Goal: Obtain resource: Download file/media

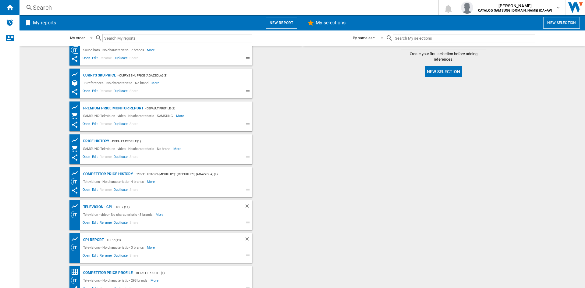
scroll to position [30, 0]
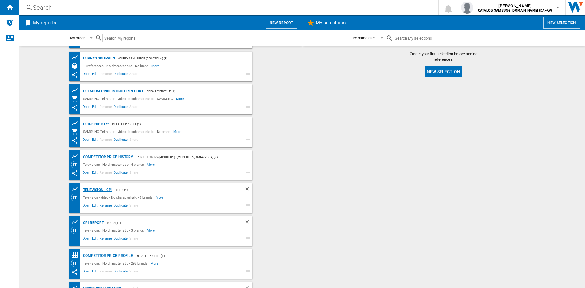
click at [92, 188] on div "Television - CPI" at bounding box center [97, 190] width 31 height 8
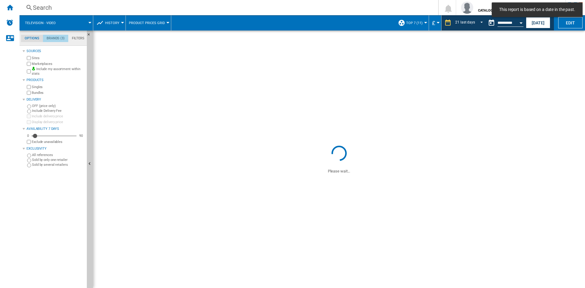
click at [58, 39] on md-tab-item "Brands (3)" at bounding box center [55, 38] width 25 height 7
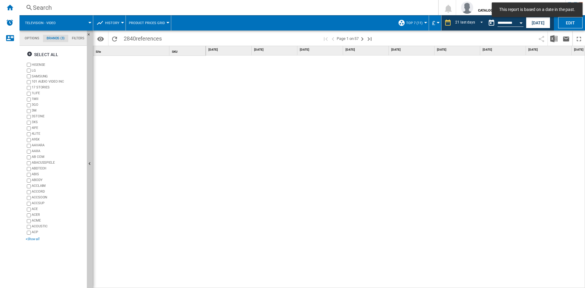
click at [40, 237] on div "+Show all" at bounding box center [55, 239] width 59 height 5
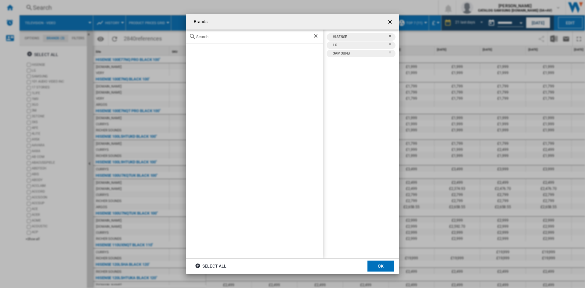
type input "#"
click at [196, 51] on label "SONY" at bounding box center [257, 53] width 131 height 6
drag, startPoint x: 248, startPoint y: 37, endPoint x: 189, endPoint y: 34, distance: 59.5
click at [189, 36] on div "Sony" at bounding box center [254, 37] width 137 height 14
type input "TCL"
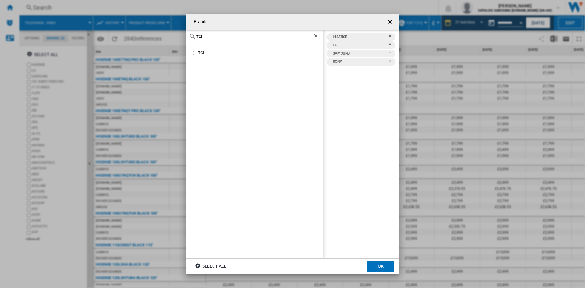
click at [198, 52] on div "TCL" at bounding box center [260, 53] width 125 height 6
click at [383, 264] on button "OK" at bounding box center [381, 266] width 27 height 11
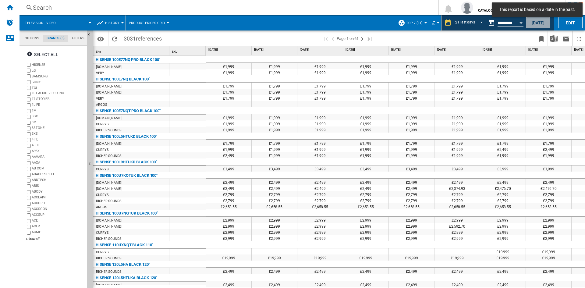
click at [534, 24] on button "[DATE]" at bounding box center [538, 22] width 24 height 11
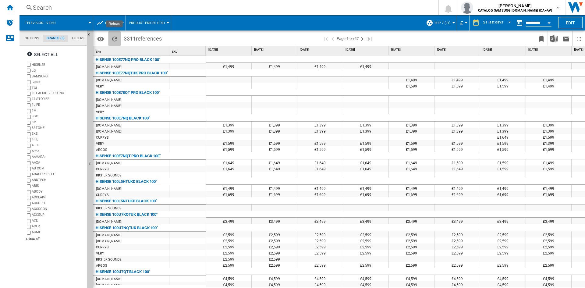
click at [112, 38] on ng-md-icon "Reload" at bounding box center [114, 38] width 7 height 7
click at [554, 40] on img "Download in Excel" at bounding box center [553, 38] width 7 height 7
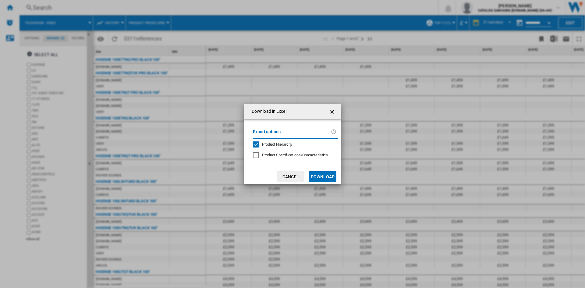
click at [323, 173] on button "Download" at bounding box center [322, 176] width 27 height 11
